Goal: Information Seeking & Learning: Learn about a topic

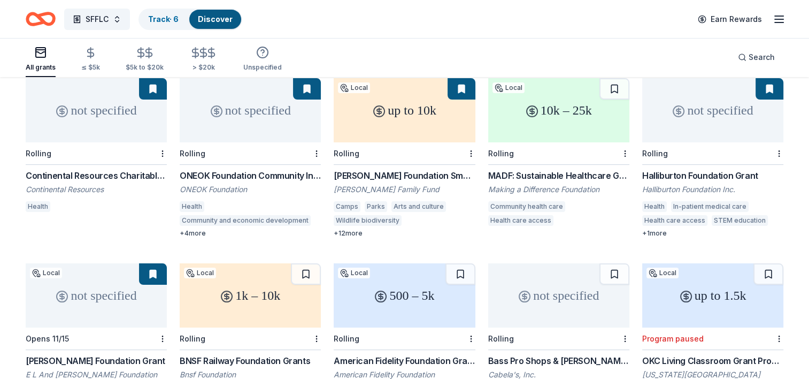
scroll to position [53, 0]
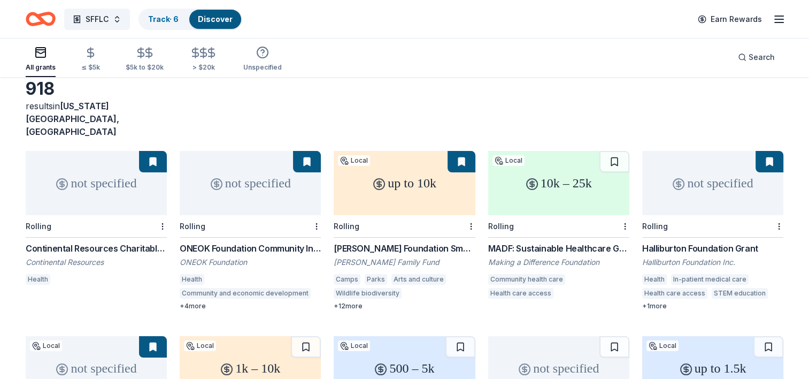
click at [719, 161] on div "not specified" at bounding box center [712, 183] width 141 height 64
